Goal: Find contact information: Find contact information

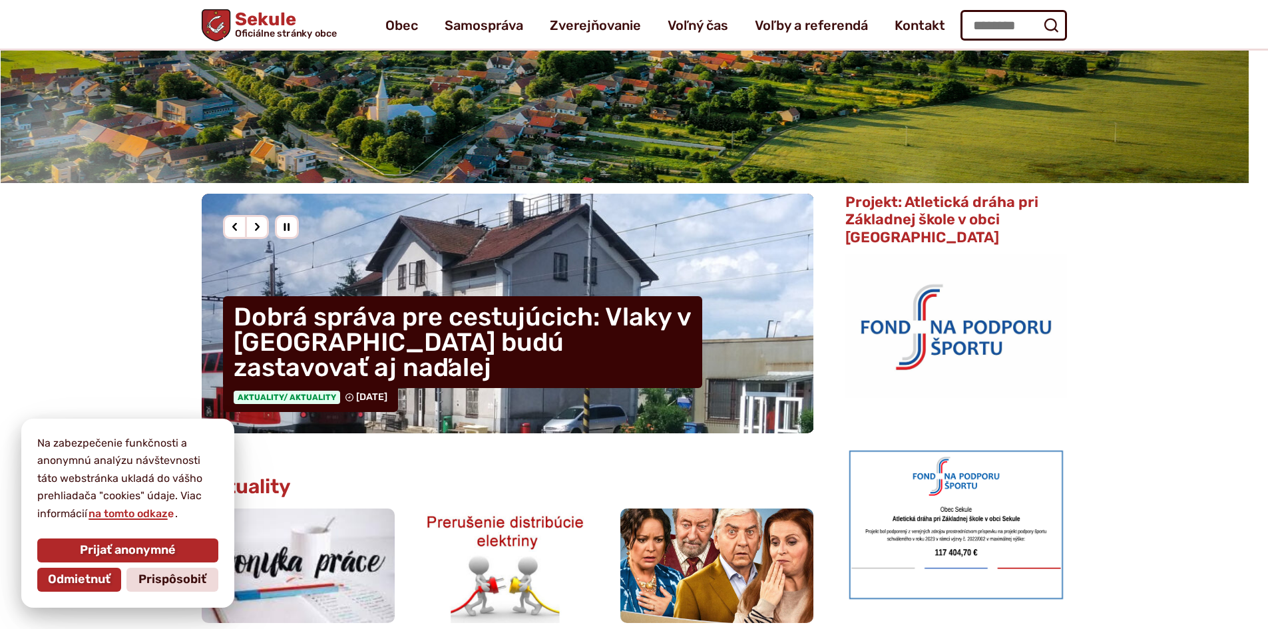
scroll to position [133, 0]
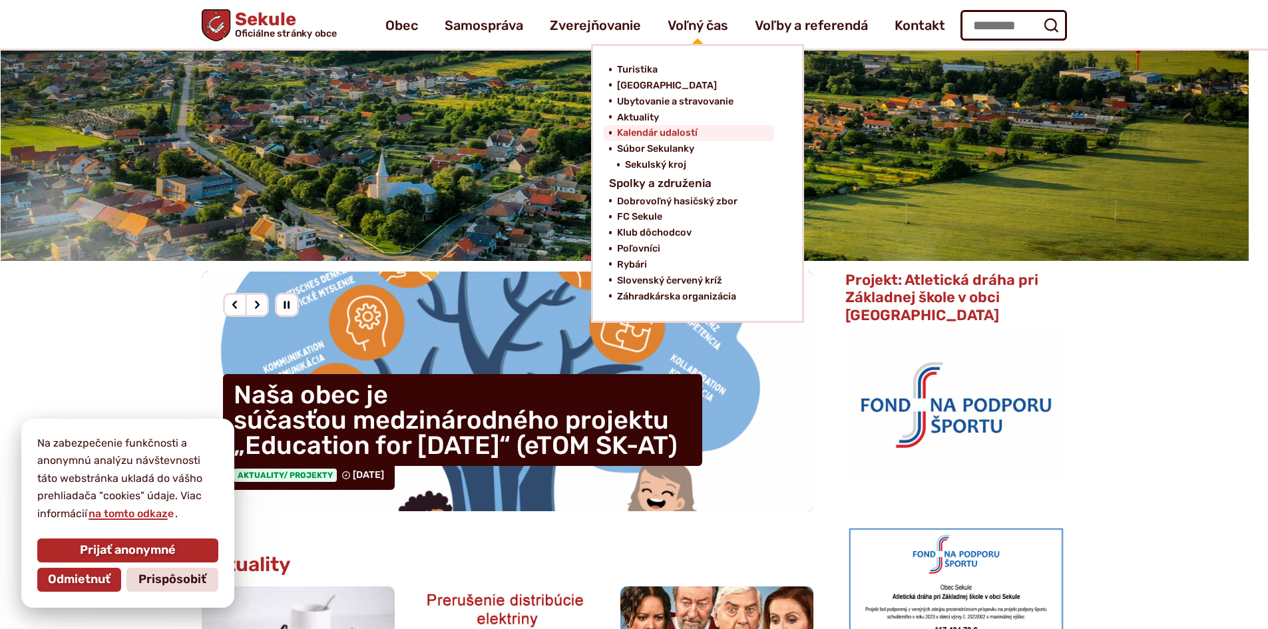
click at [664, 133] on span "Kalendár udalostí" at bounding box center [657, 133] width 81 height 16
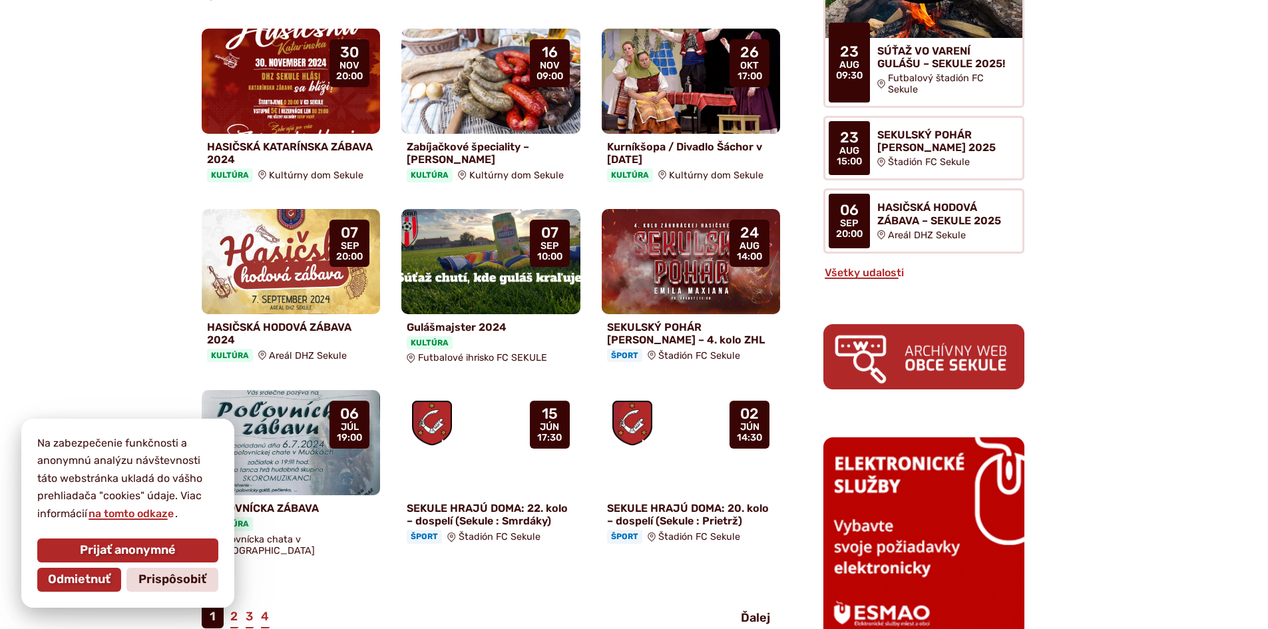
scroll to position [865, 0]
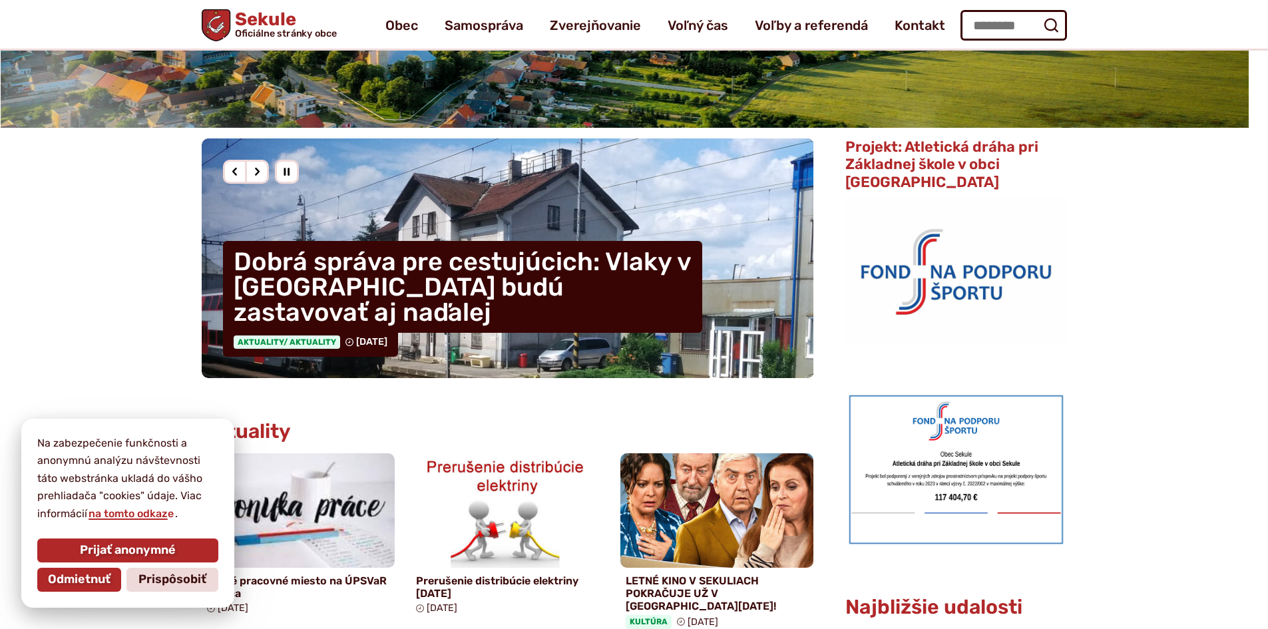
scroll to position [133, 0]
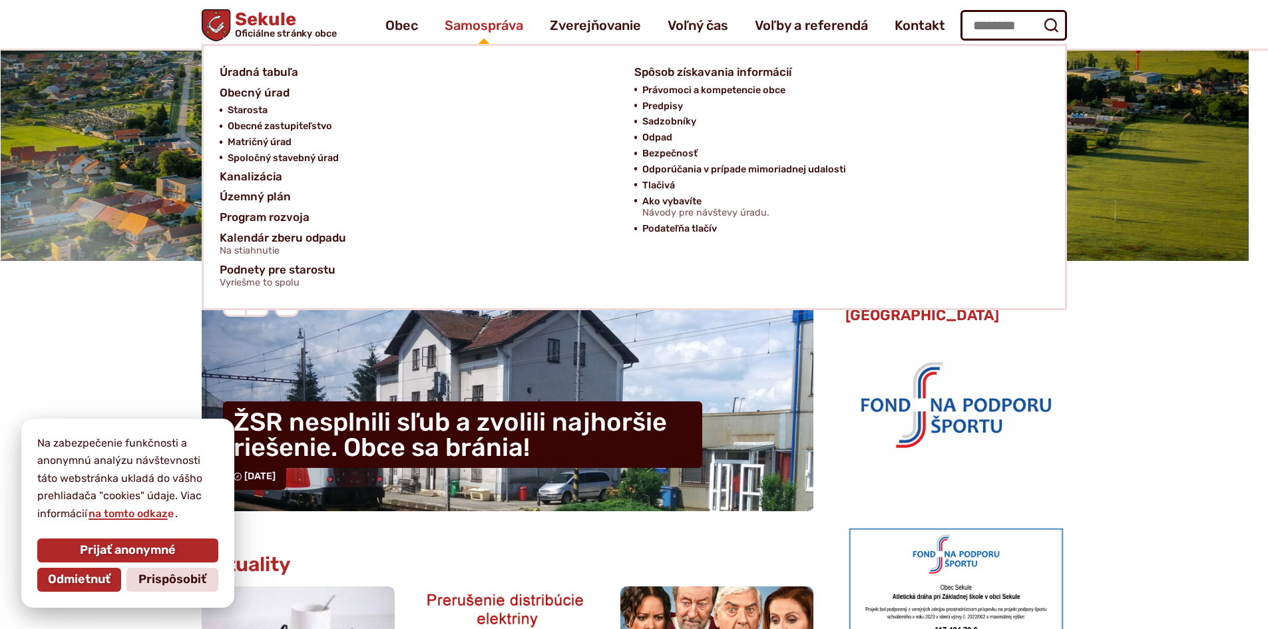
click at [461, 23] on span "Samospráva" at bounding box center [484, 25] width 79 height 37
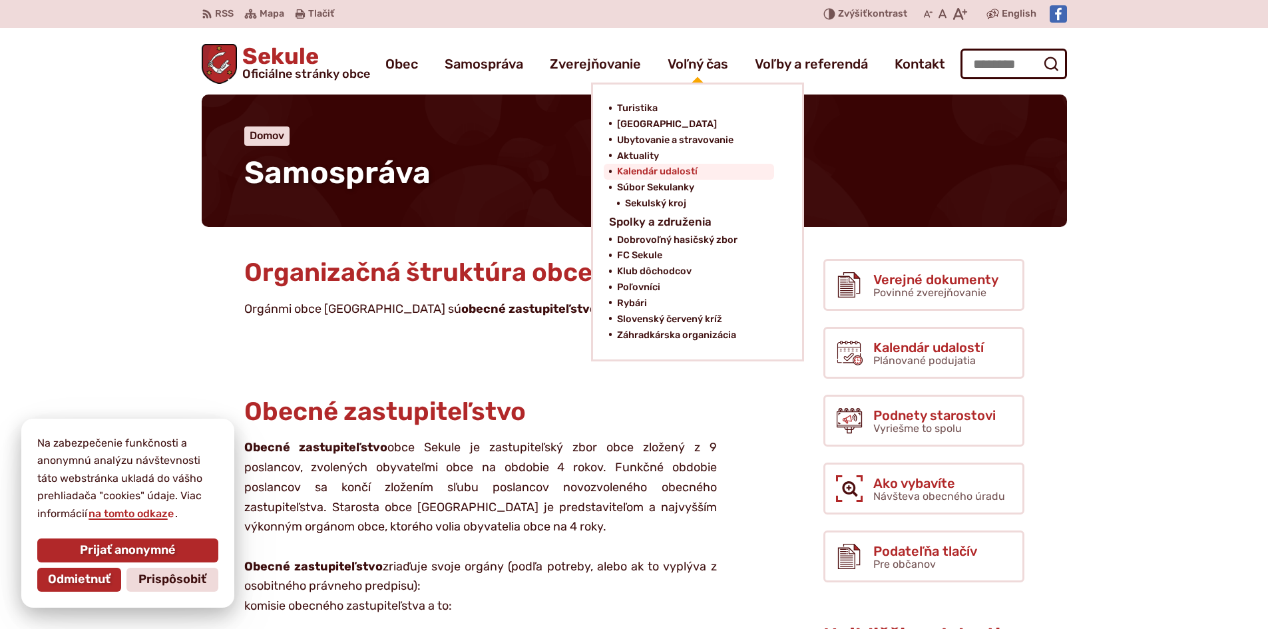
click at [657, 173] on span "Kalendár udalostí" at bounding box center [657, 172] width 81 height 16
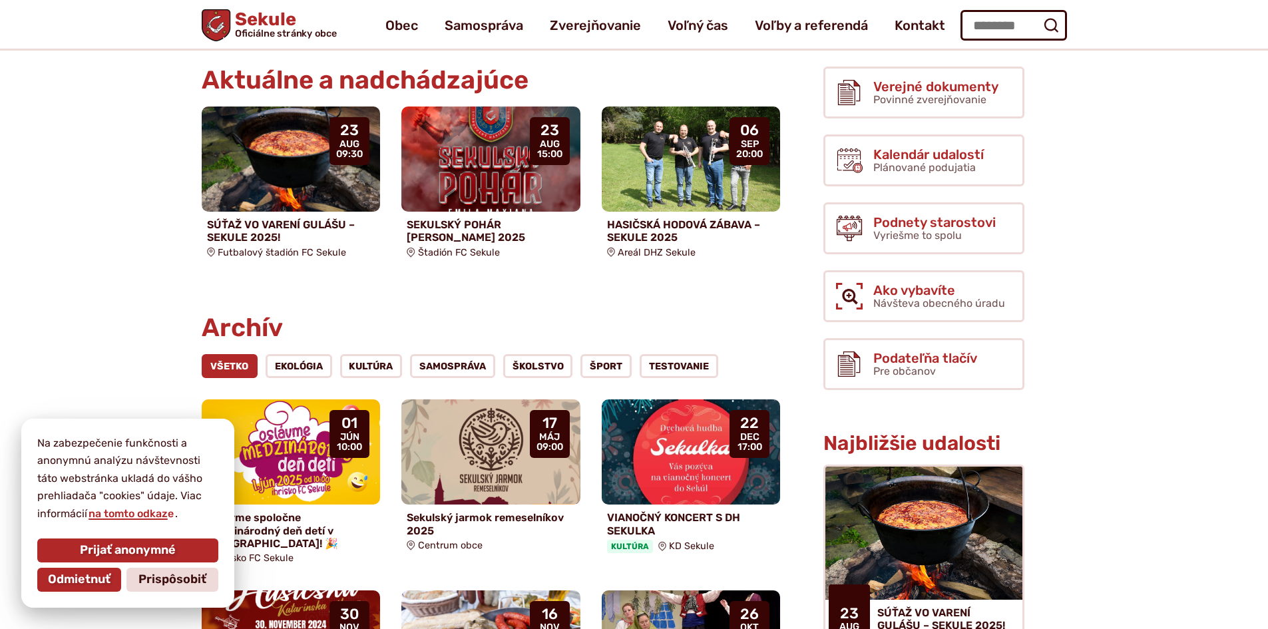
scroll to position [133, 0]
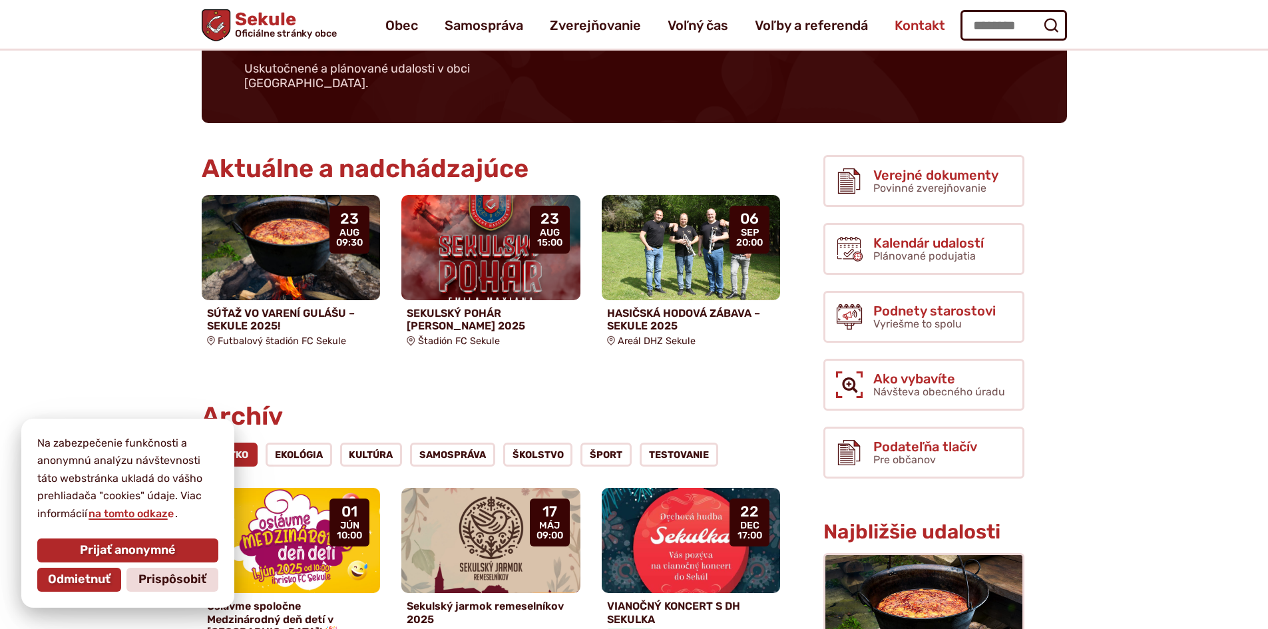
click at [932, 22] on span "Kontakt" at bounding box center [920, 25] width 51 height 37
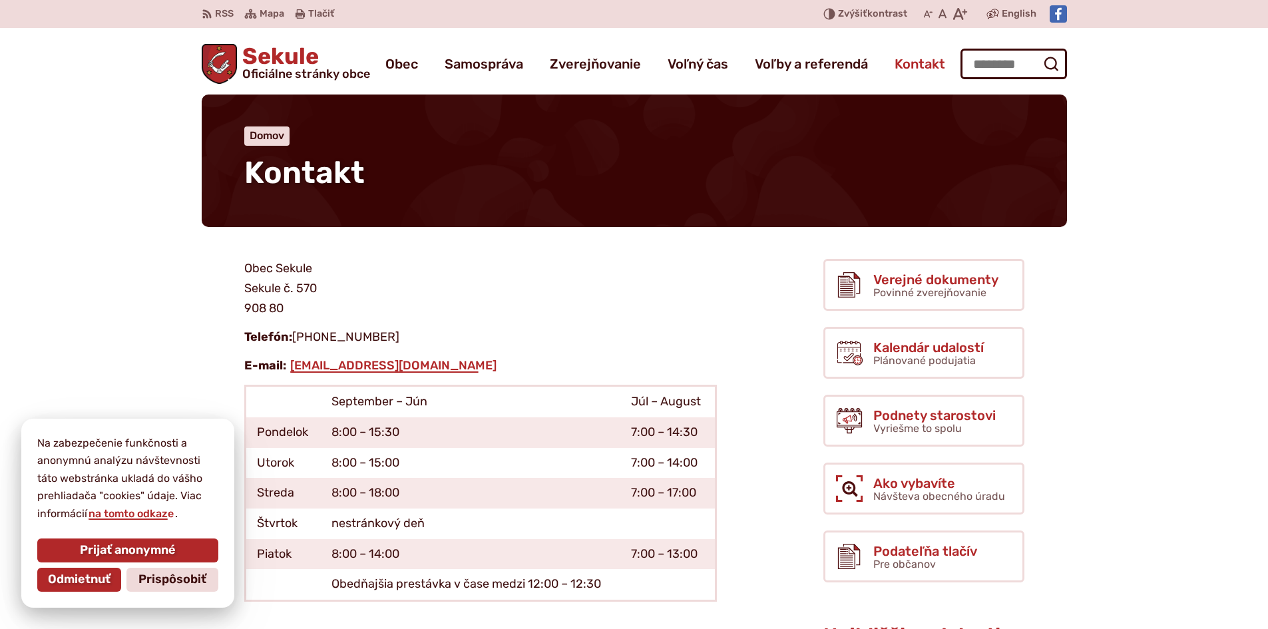
click at [905, 64] on span "Kontakt" at bounding box center [920, 63] width 51 height 37
drag, startPoint x: 457, startPoint y: 361, endPoint x: 289, endPoint y: 372, distance: 168.1
click at [288, 371] on p "E-mail: [EMAIL_ADDRESS][DOMAIN_NAME]" at bounding box center [480, 366] width 473 height 20
copy link "[EMAIL_ADDRESS][DOMAIN_NAME]"
